Goal: Task Accomplishment & Management: Use online tool/utility

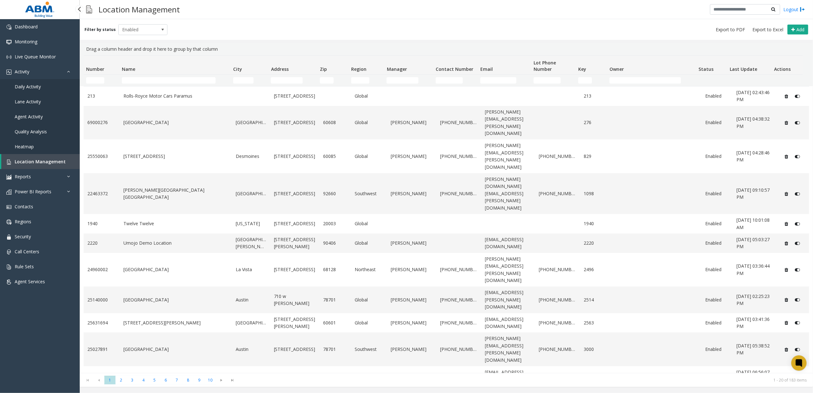
click at [35, 91] on link "Daily Activity" at bounding box center [40, 86] width 80 height 15
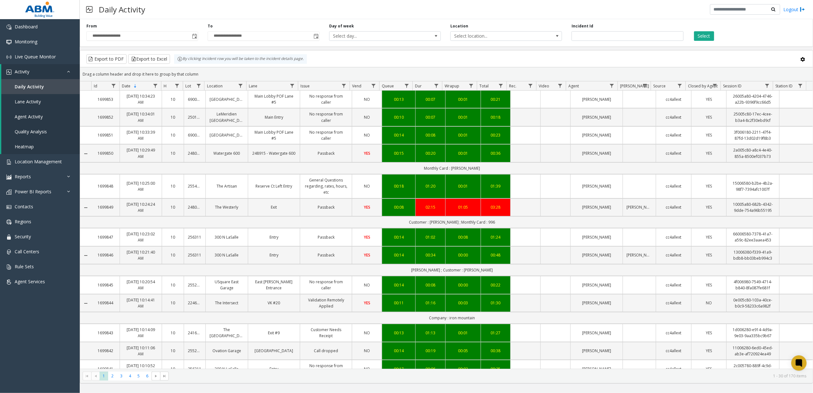
click at [474, 31] on span "Select location..." at bounding box center [506, 36] width 112 height 10
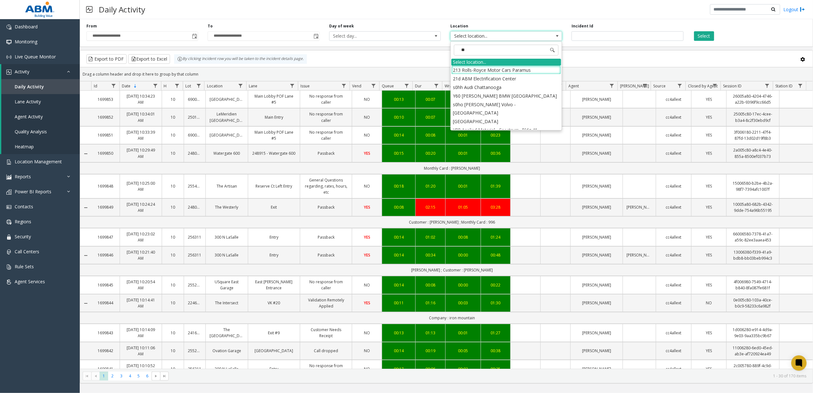
type input "***"
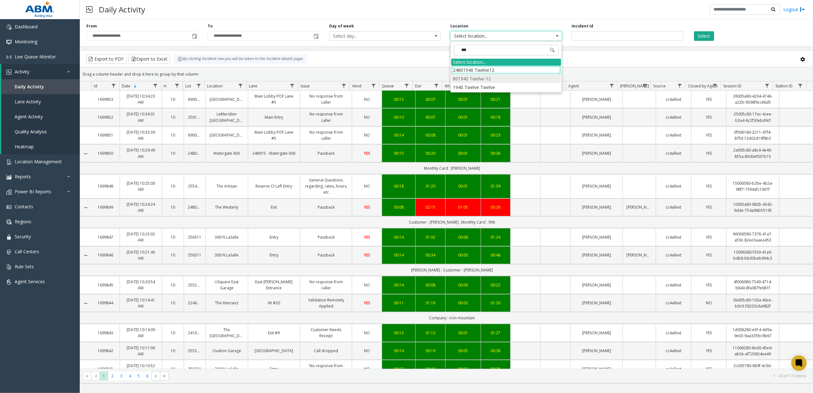
click at [497, 78] on li "801940 Twelve-12" at bounding box center [506, 78] width 110 height 9
click at [538, 40] on button "Select" at bounding box center [704, 36] width 20 height 10
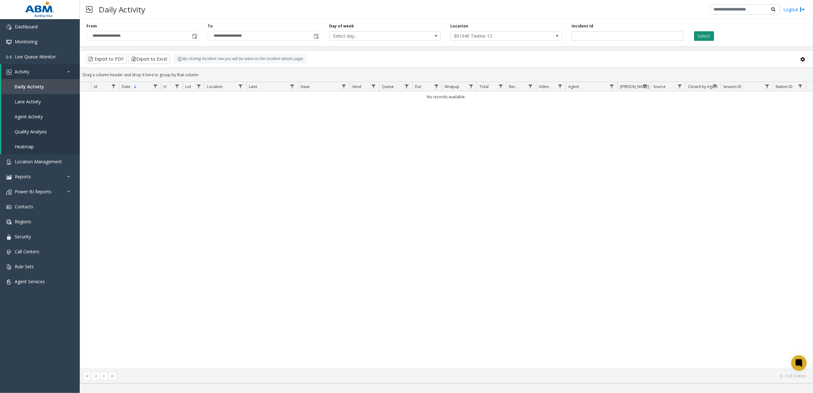
click at [538, 40] on button "Select" at bounding box center [704, 36] width 20 height 10
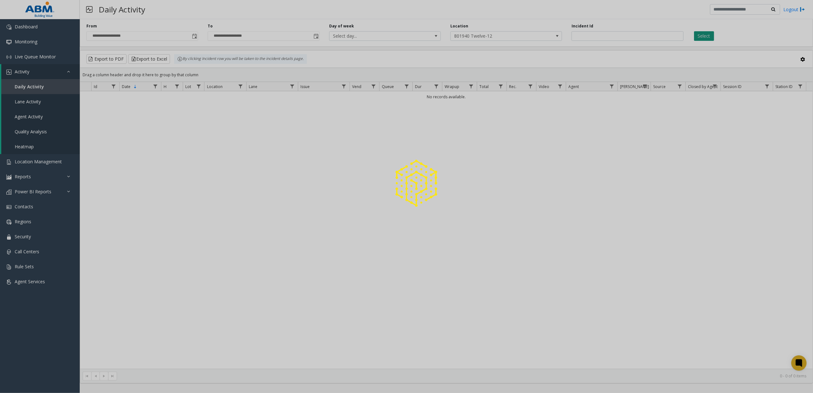
click at [538, 40] on button "Select" at bounding box center [704, 36] width 20 height 10
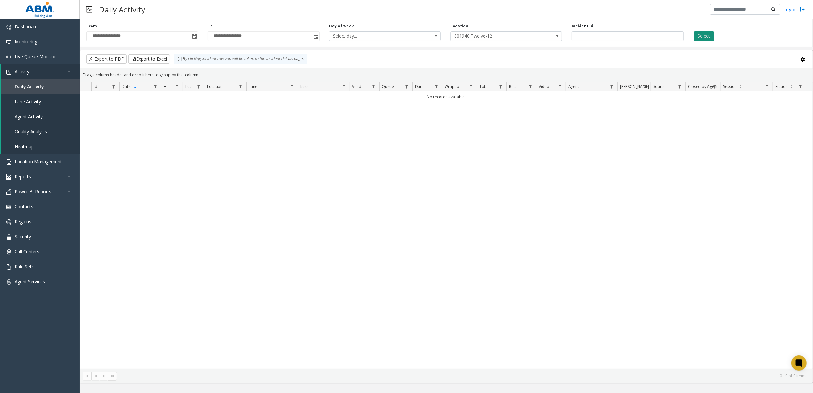
click at [538, 40] on button "Select" at bounding box center [704, 36] width 20 height 10
click at [538, 40] on span at bounding box center [557, 36] width 9 height 9
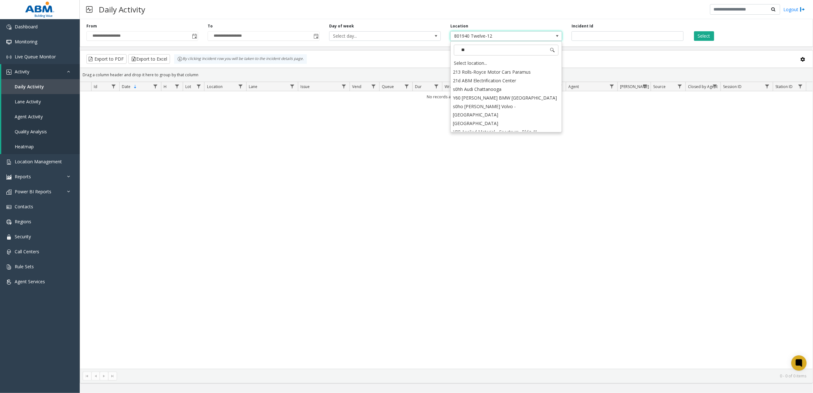
type input "***"
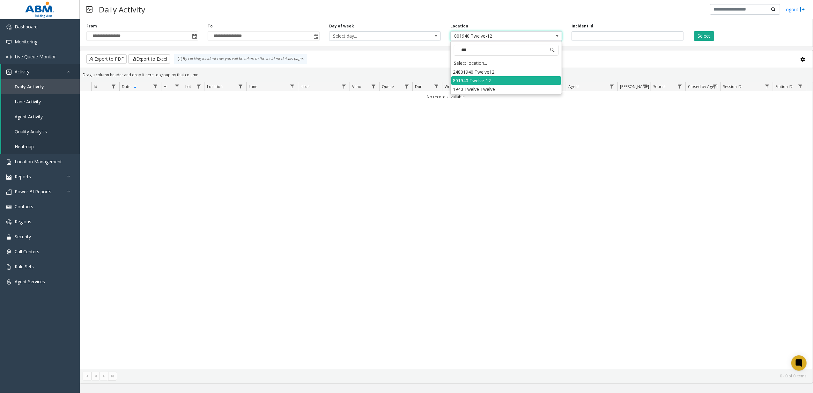
drag, startPoint x: 490, startPoint y: 89, endPoint x: 660, endPoint y: 55, distance: 172.8
click at [491, 89] on li "1940 Twelve Twelve" at bounding box center [506, 89] width 110 height 9
click at [538, 36] on button "Select" at bounding box center [704, 36] width 20 height 10
click at [517, 41] on span "1940 Twelve Twelve" at bounding box center [506, 36] width 112 height 10
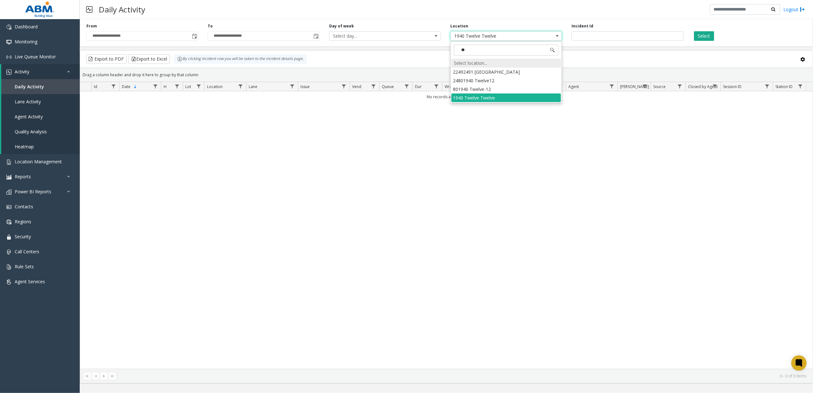
type input "***"
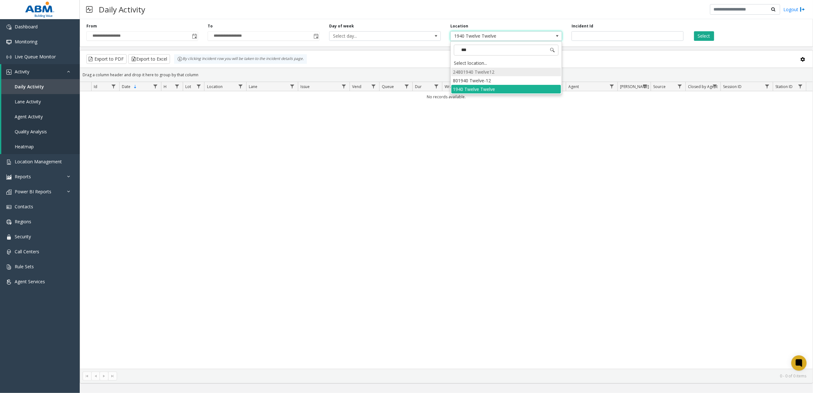
click at [499, 69] on li "24801940 Twelve12" at bounding box center [506, 72] width 110 height 9
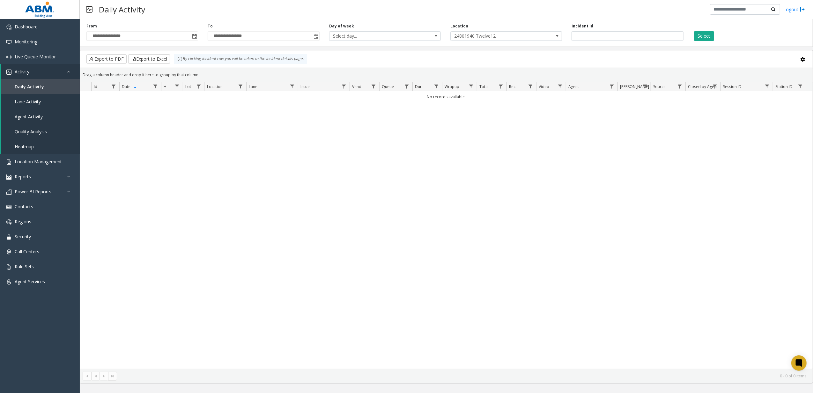
click at [538, 33] on div "Select" at bounding box center [748, 32] width 121 height 18
click at [538, 33] on button "Select" at bounding box center [704, 36] width 20 height 10
click at [49, 106] on link "Lane Activity" at bounding box center [40, 101] width 78 height 15
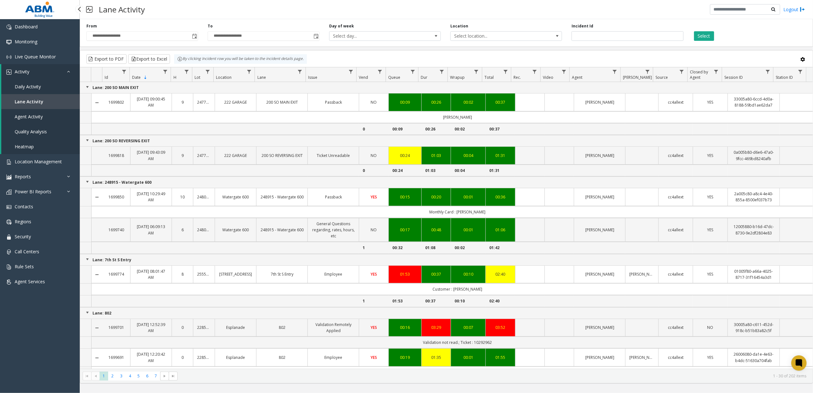
click at [46, 93] on link "Daily Activity" at bounding box center [40, 86] width 78 height 15
